Goal: Task Accomplishment & Management: Use online tool/utility

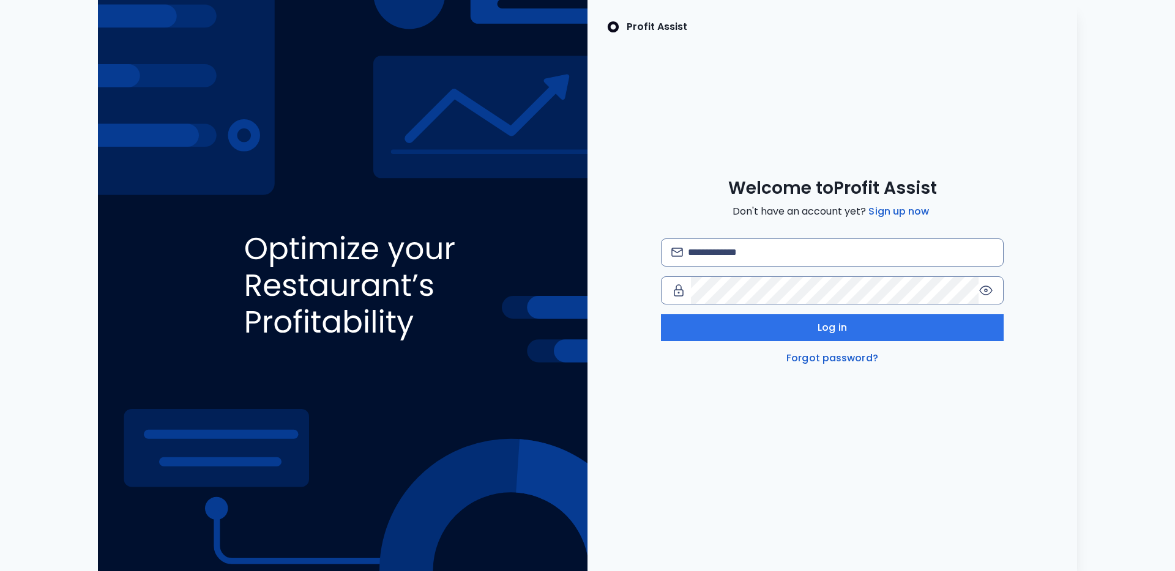
click at [299, 165] on img at bounding box center [342, 285] width 489 height 571
click at [793, 258] on input "email" at bounding box center [840, 252] width 305 height 27
type input "**********"
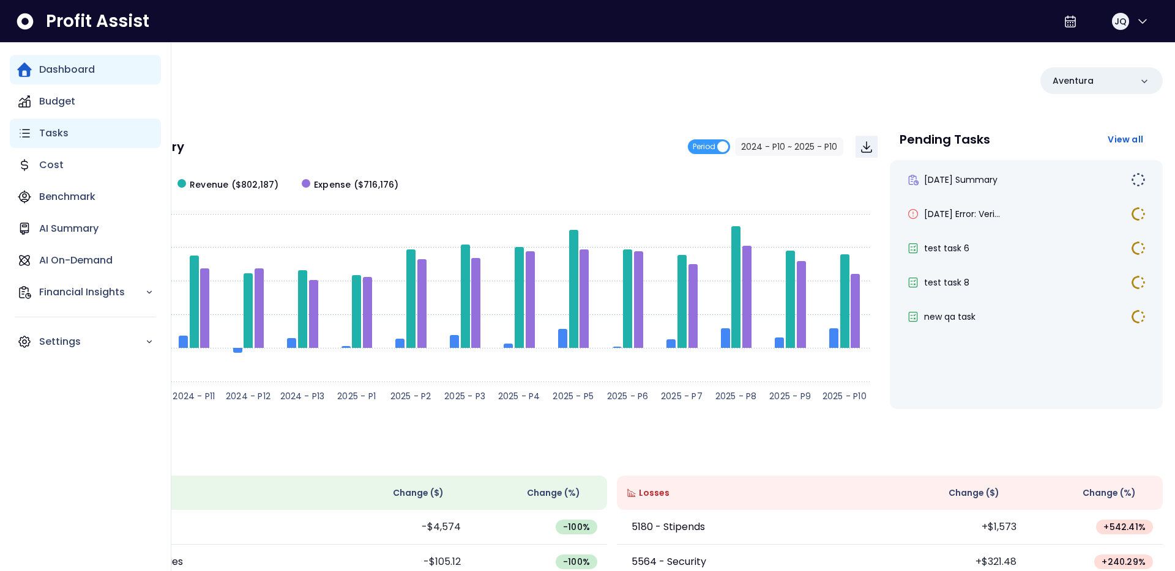
click at [25, 126] on icon "Main navigation" at bounding box center [24, 133] width 15 height 15
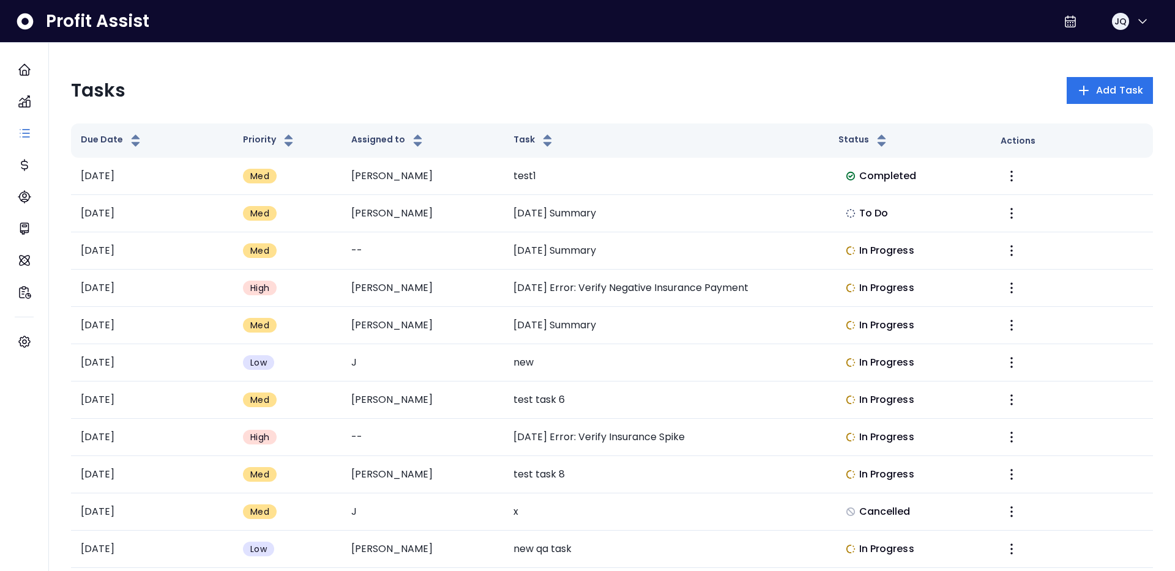
click at [356, 99] on div "Tasks Add Task" at bounding box center [612, 90] width 1082 height 27
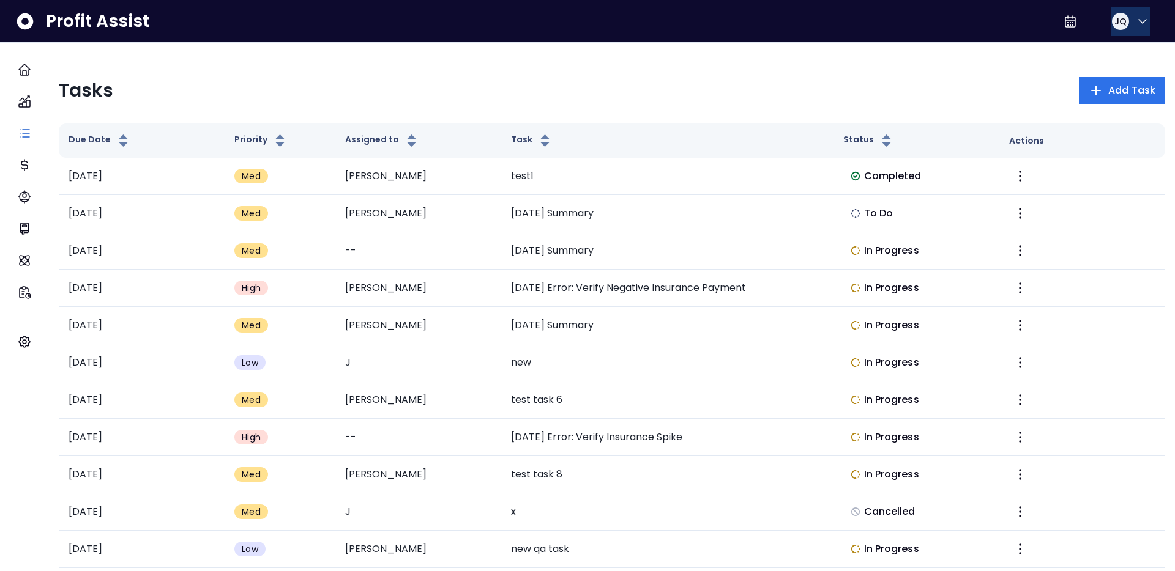
click at [1135, 24] on icon "button" at bounding box center [1142, 21] width 15 height 15
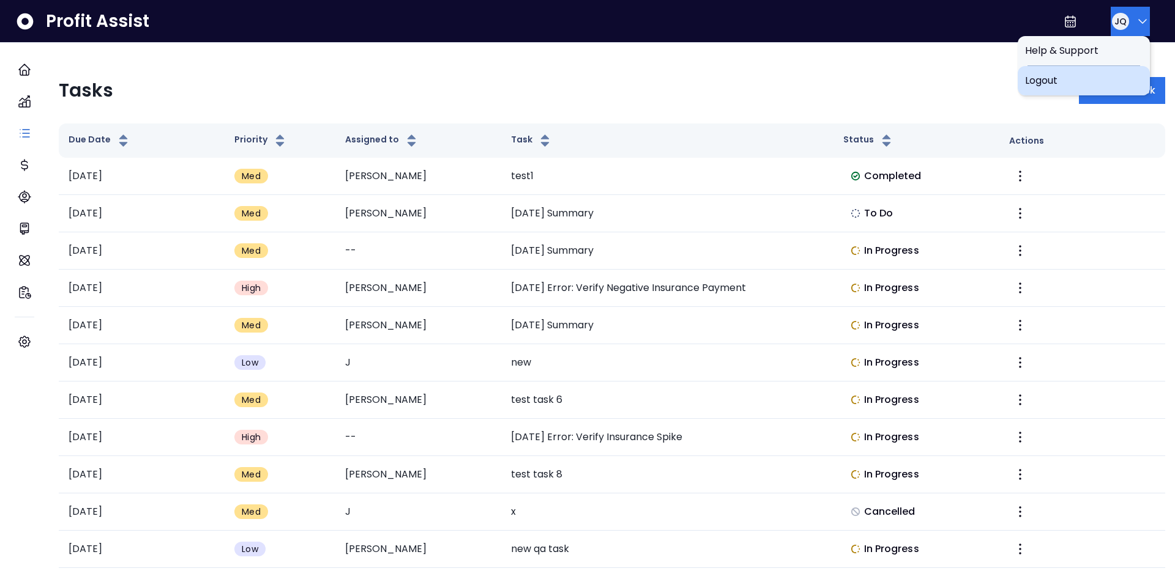
click at [1085, 84] on span "Logout" at bounding box center [1083, 80] width 117 height 15
